Goal: Find contact information: Find contact information

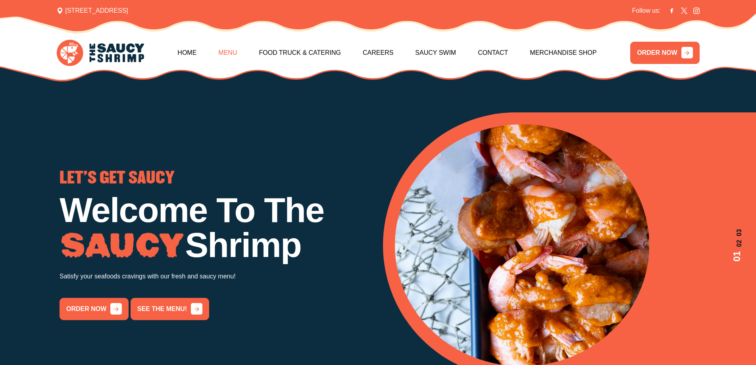
click at [230, 52] on link "Menu" at bounding box center [227, 53] width 19 height 34
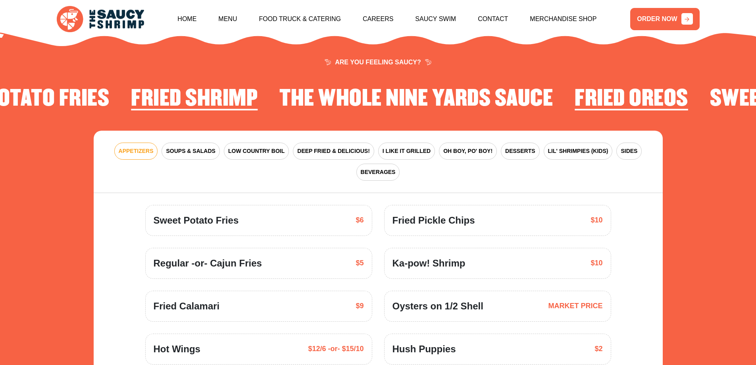
scroll to position [1165, 0]
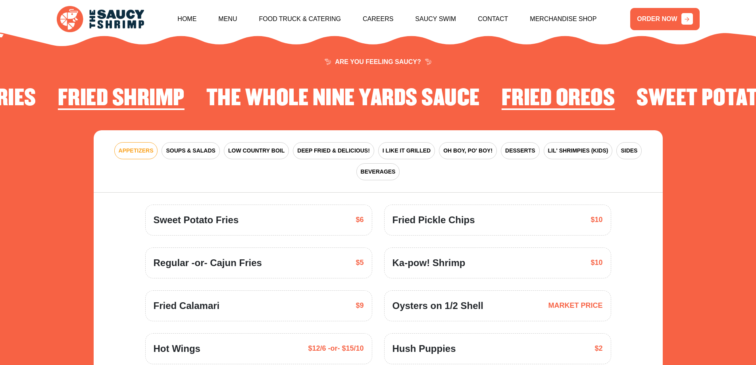
click at [427, 130] on div "APPETIZERS SOUPS & SALADS LOW COUNTRY BOIL DEEP FRIED & DELICIOUS! I LIKE IT GR…" at bounding box center [378, 161] width 569 height 62
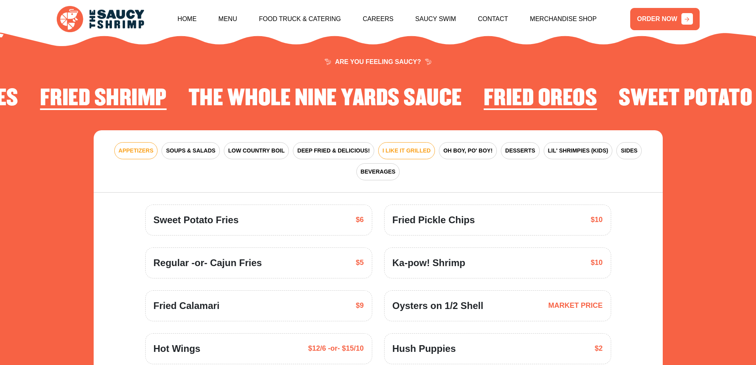
click at [420, 142] on button "I LIKE IT GRILLED" at bounding box center [406, 150] width 57 height 17
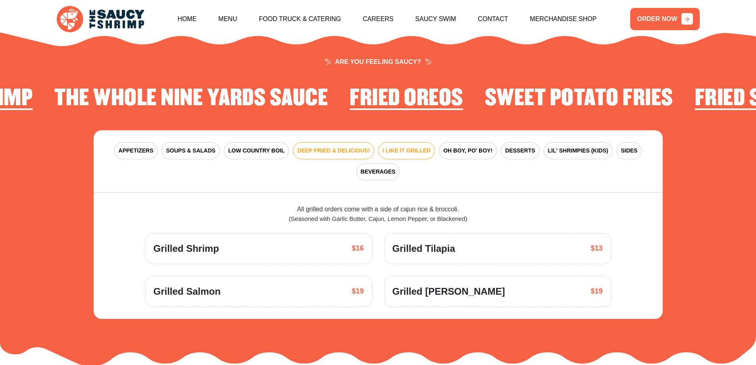
click at [352, 146] on span "DEEP FRIED & DELICIOUS!" at bounding box center [333, 150] width 73 height 8
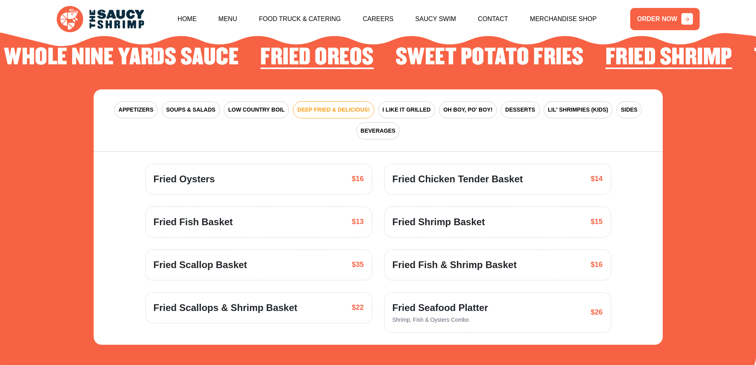
scroll to position [1245, 0]
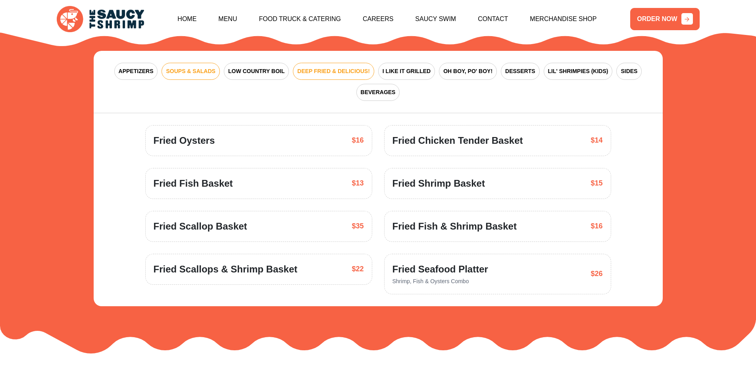
click at [194, 67] on span "SOUPS & SALADS" at bounding box center [190, 71] width 49 height 8
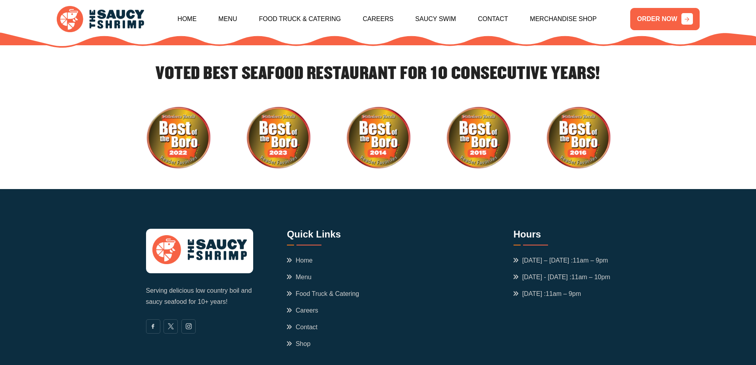
scroll to position [2714, 0]
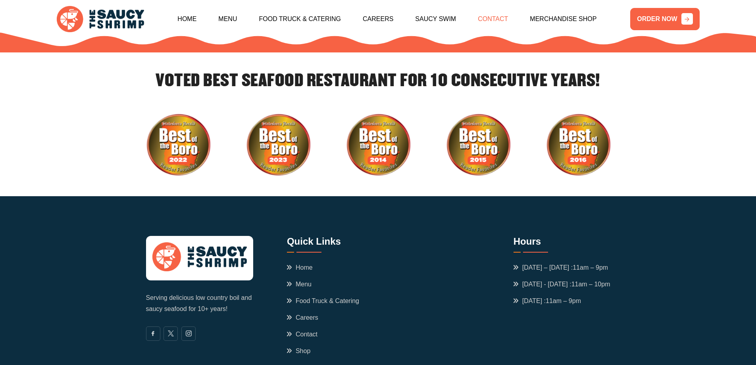
click at [496, 19] on link "Contact" at bounding box center [493, 19] width 30 height 34
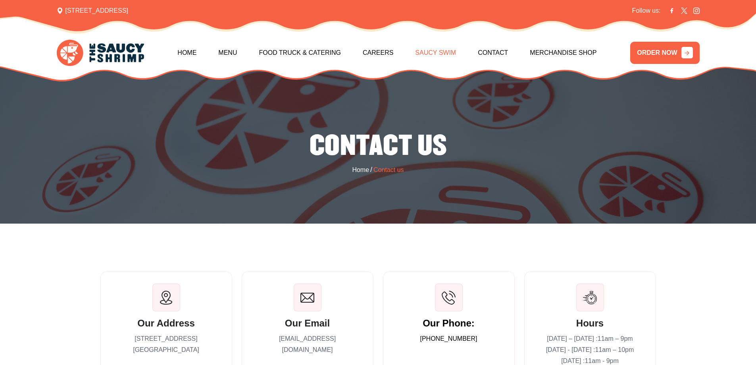
click at [432, 39] on link "Saucy Swim" at bounding box center [435, 53] width 41 height 34
